Goal: Information Seeking & Learning: Learn about a topic

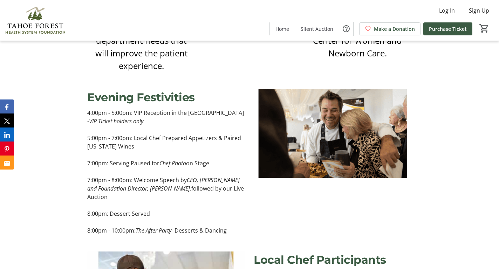
scroll to position [647, 0]
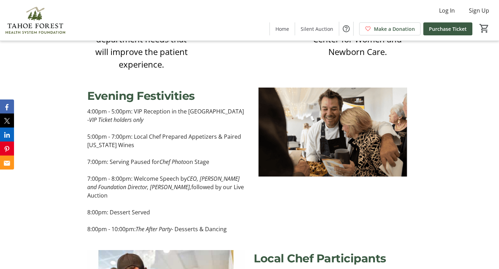
drag, startPoint x: 90, startPoint y: 111, endPoint x: 230, endPoint y: 228, distance: 182.8
click at [230, 228] on div "4:00pm - 5:00pm: VIP Reception in the [GEOGRAPHIC_DATA] - VIP Ticket holders on…" at bounding box center [166, 170] width 158 height 126
click at [235, 228] on p "8:00pm - 10:00pm: The After Party - Desserts & Dancing" at bounding box center [166, 229] width 158 height 8
drag, startPoint x: 88, startPoint y: 110, endPoint x: 232, endPoint y: 229, distance: 187.1
click at [232, 229] on div "4:00pm - 5:00pm: VIP Reception in the [GEOGRAPHIC_DATA] - VIP Ticket holders on…" at bounding box center [166, 170] width 158 height 126
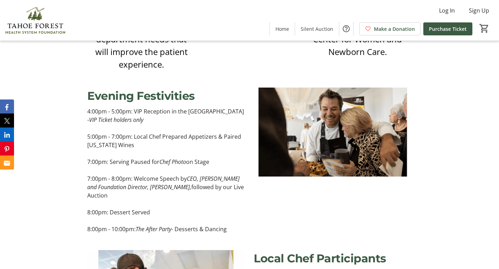
click at [232, 229] on p "8:00pm - 10:00pm: The After Party - Desserts & Dancing" at bounding box center [166, 229] width 158 height 8
drag, startPoint x: 230, startPoint y: 229, endPoint x: 77, endPoint y: 111, distance: 194.0
click at [77, 111] on div "Evening Festivities 4:00pm - 5:00pm: VIP Reception in the [GEOGRAPHIC_DATA] - V…" at bounding box center [249, 160] width 499 height 163
click at [234, 233] on p "8:00pm - 10:00pm: The After Party - Desserts & Dancing" at bounding box center [166, 229] width 158 height 8
drag, startPoint x: 236, startPoint y: 230, endPoint x: 149, endPoint y: 193, distance: 95.4
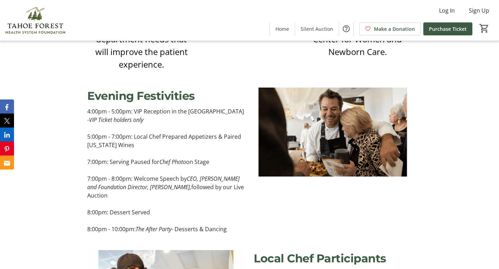
click at [149, 193] on div "4:00pm - 5:00pm: VIP Reception in the [GEOGRAPHIC_DATA] - VIP Ticket holders on…" at bounding box center [166, 170] width 158 height 126
click at [135, 191] on p "7:00pm - 8:00pm: Welcome Speech by CEO, [PERSON_NAME] and Foundation Director, …" at bounding box center [166, 186] width 158 height 25
drag, startPoint x: 87, startPoint y: 110, endPoint x: 239, endPoint y: 227, distance: 192.1
click at [239, 227] on div "4:00pm - 5:00pm: VIP Reception in the [GEOGRAPHIC_DATA] - VIP Ticket holders on…" at bounding box center [166, 170] width 166 height 126
copy div "4:00pm - 5:00pm: VIP Reception in the [GEOGRAPHIC_DATA] - VIP Ticket holders on…"
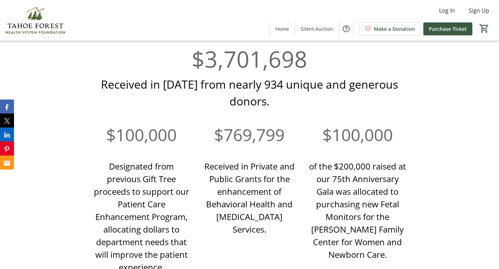
scroll to position [602, 0]
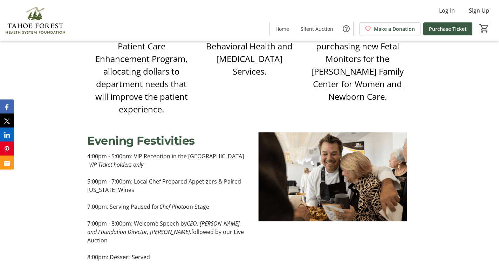
copy div "4:00pm - 5:00pm: VIP Reception in the [GEOGRAPHIC_DATA] - VIP Ticket holders on…"
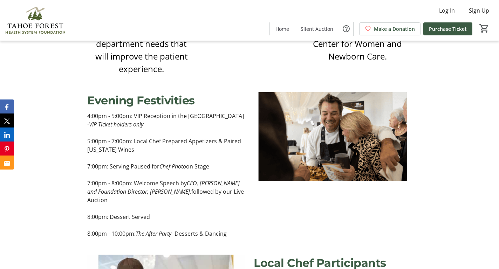
scroll to position [641, 0]
